Goal: Information Seeking & Learning: Learn about a topic

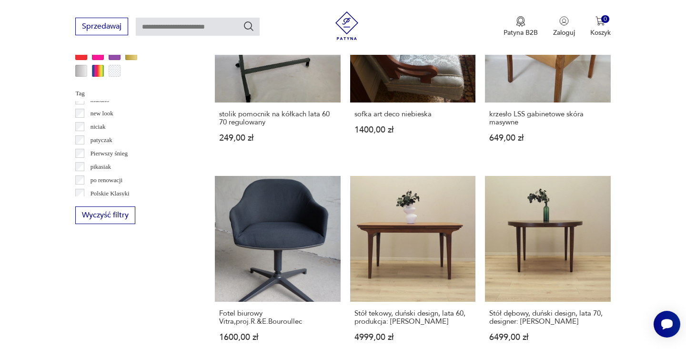
scroll to position [941, 0]
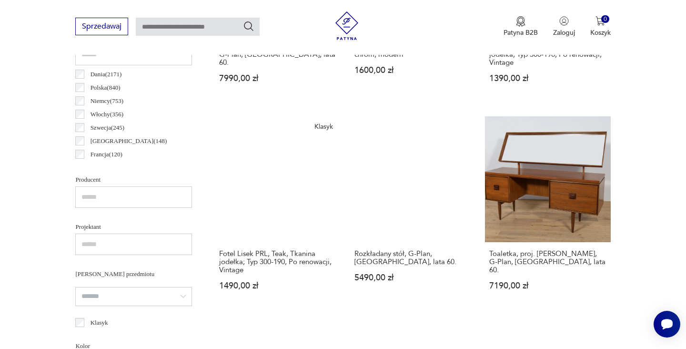
scroll to position [443, 0]
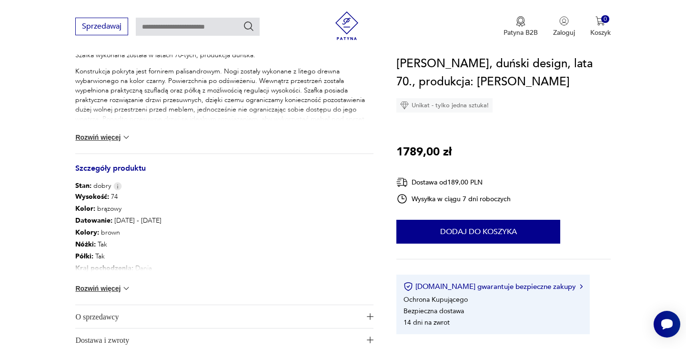
scroll to position [422, 0]
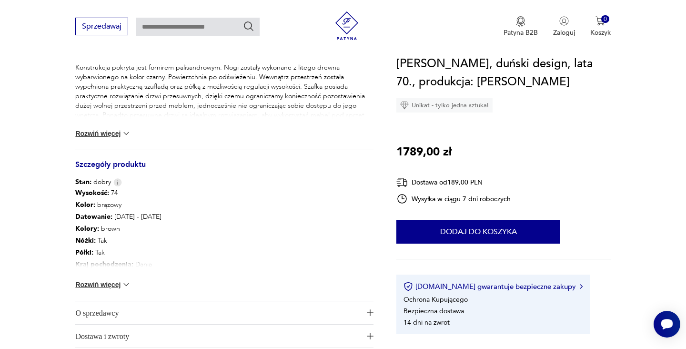
click at [123, 285] on img at bounding box center [126, 285] width 10 height 10
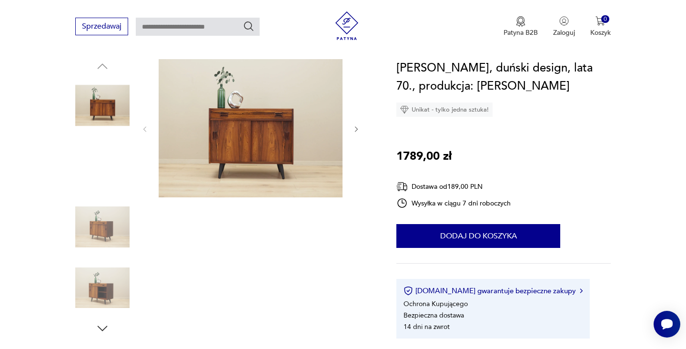
scroll to position [97, 0]
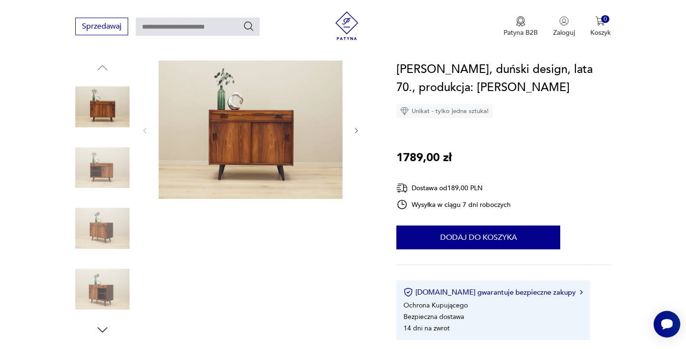
click at [109, 227] on img at bounding box center [102, 228] width 54 height 54
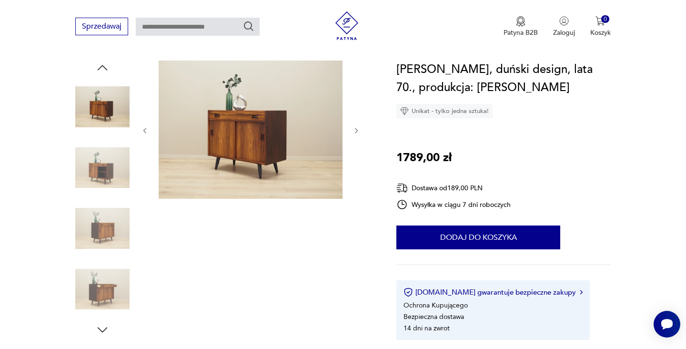
click at [252, 169] on img at bounding box center [251, 129] width 184 height 138
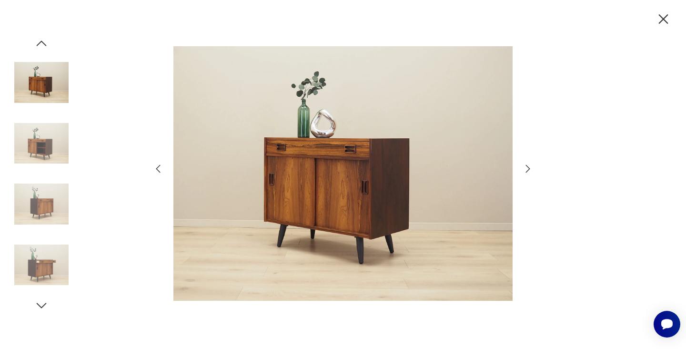
scroll to position [65, 0]
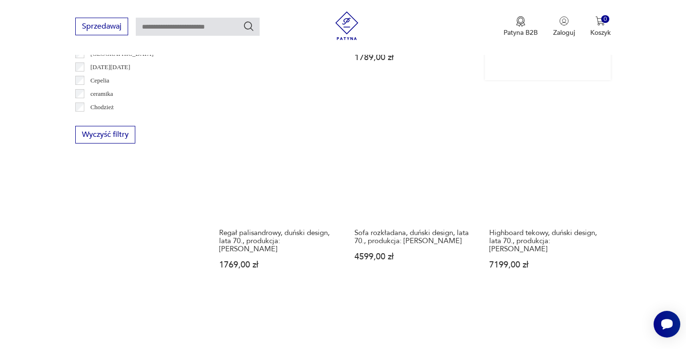
scroll to position [963, 0]
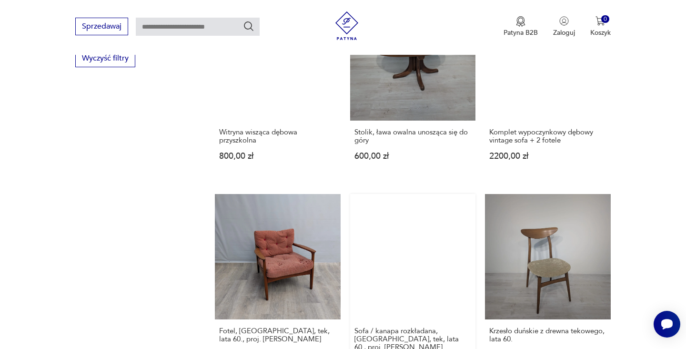
scroll to position [1067, 0]
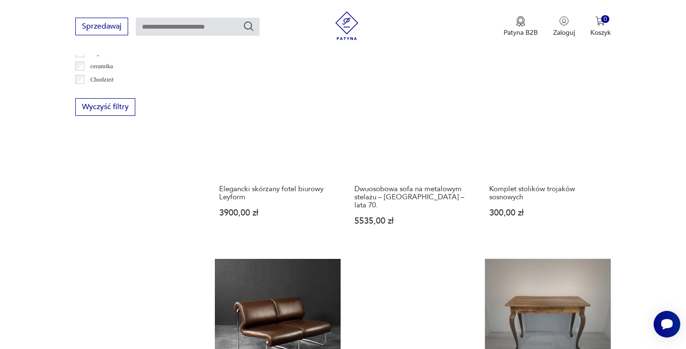
scroll to position [1097, 0]
